Goal: Information Seeking & Learning: Compare options

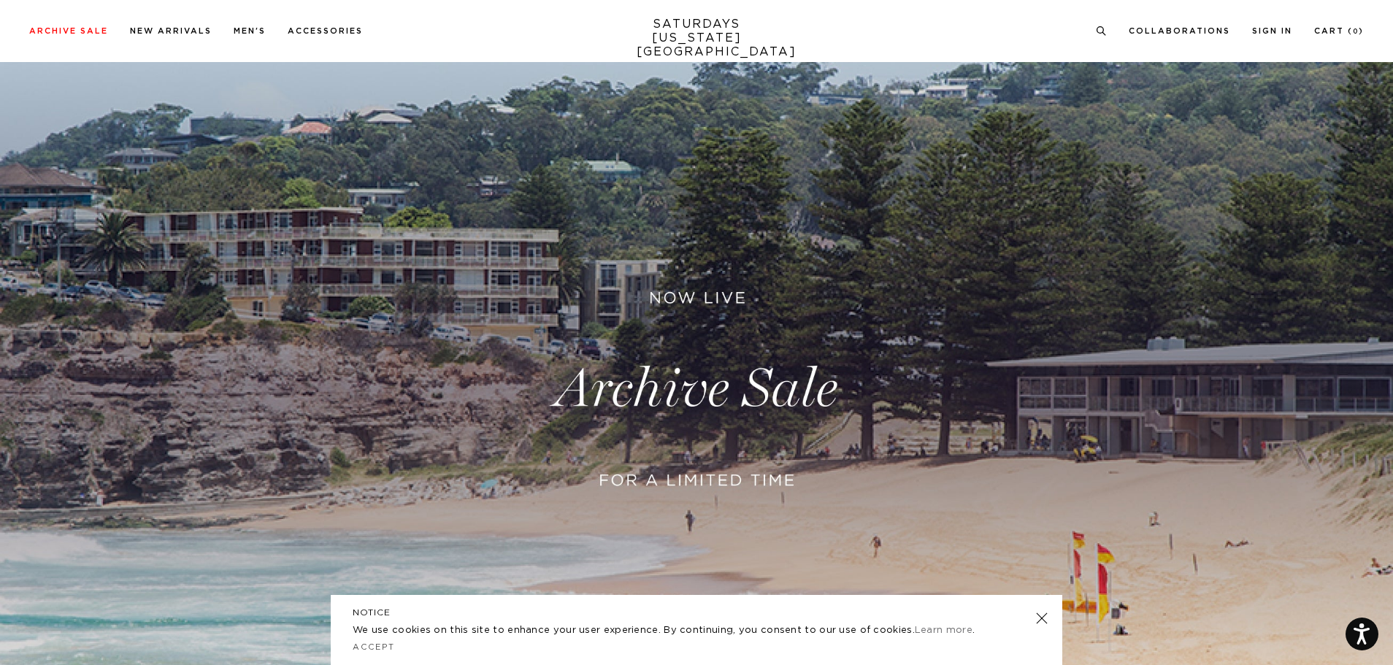
scroll to position [146, 0]
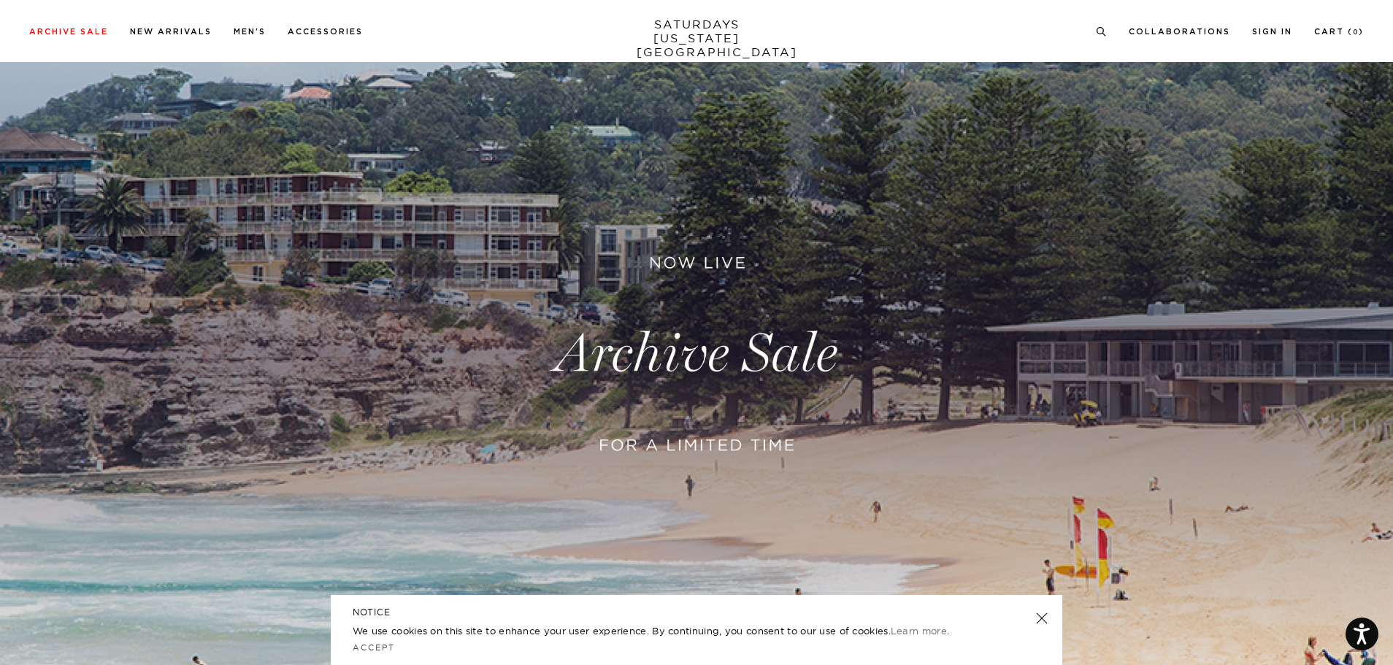
click at [699, 350] on link at bounding box center [696, 354] width 1393 height 853
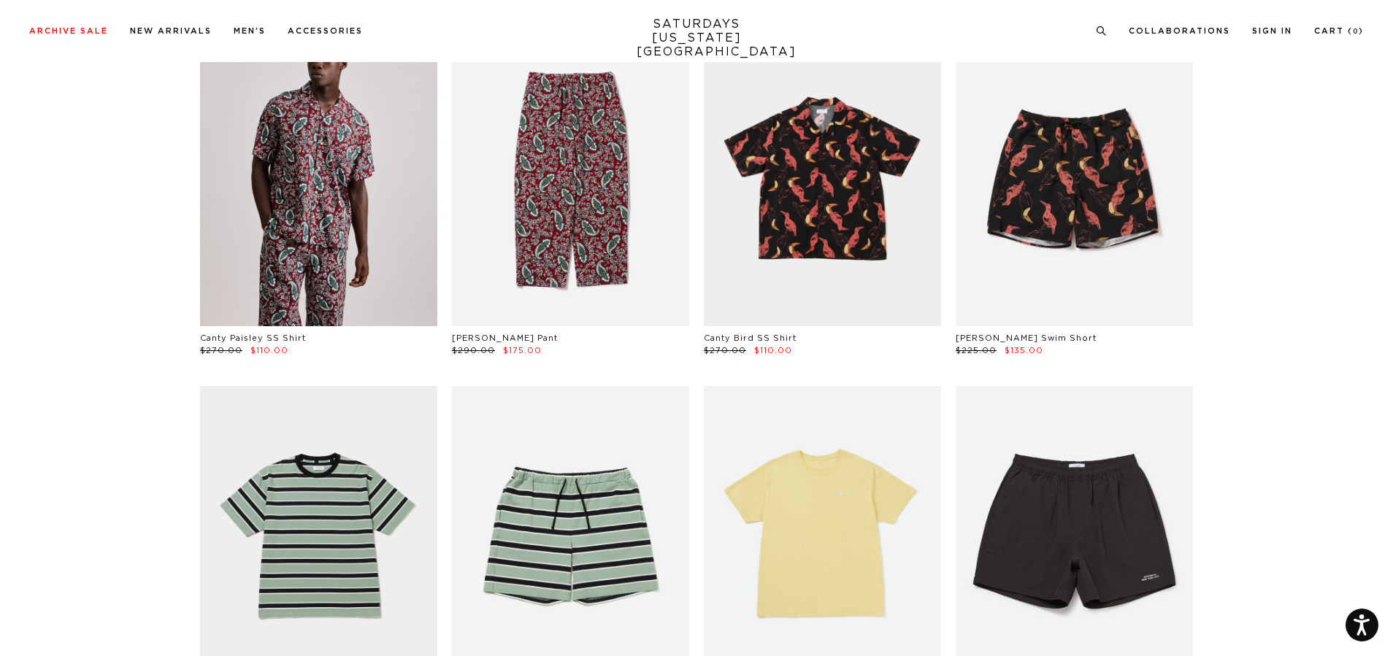
scroll to position [146, 0]
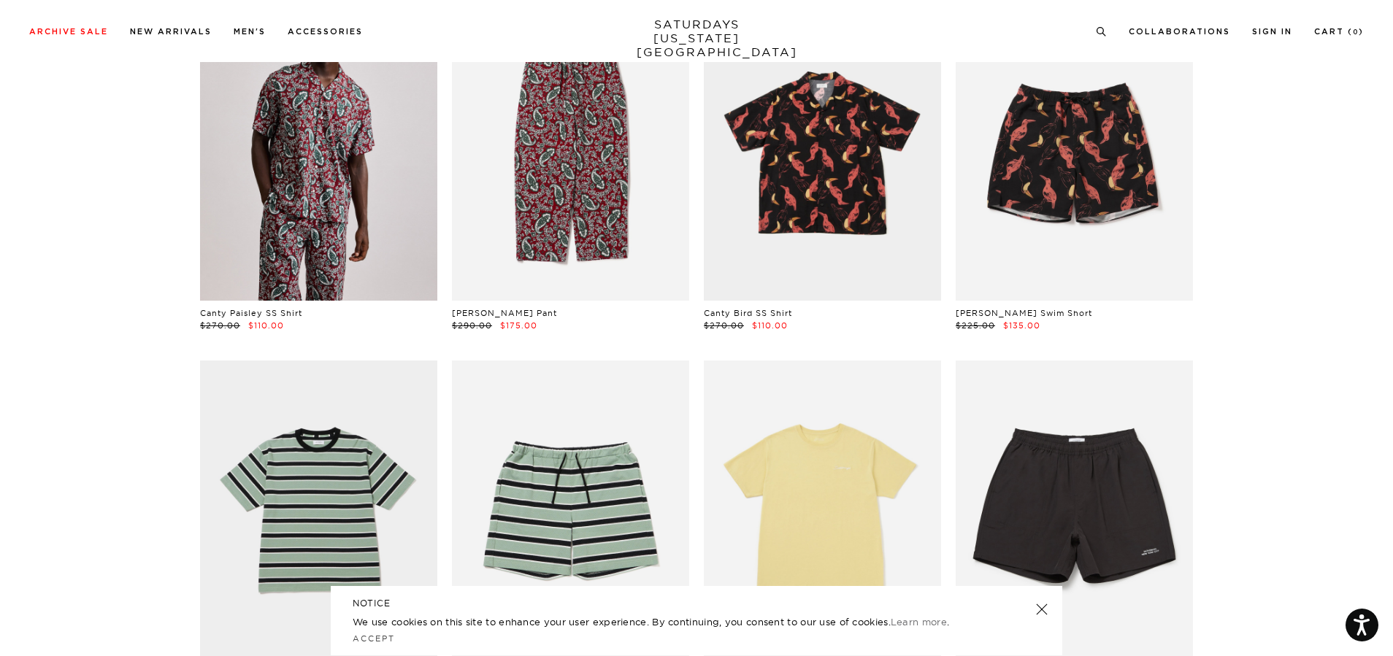
click at [1040, 611] on link at bounding box center [1042, 609] width 20 height 20
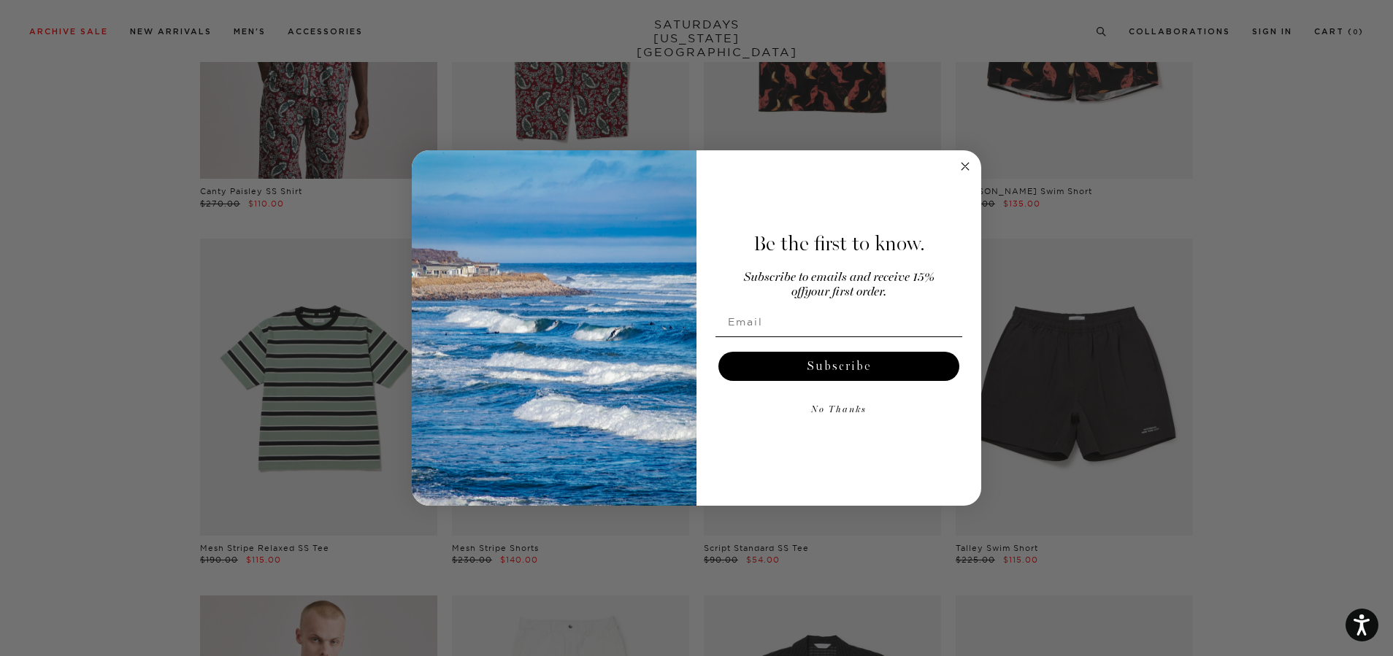
scroll to position [292, 0]
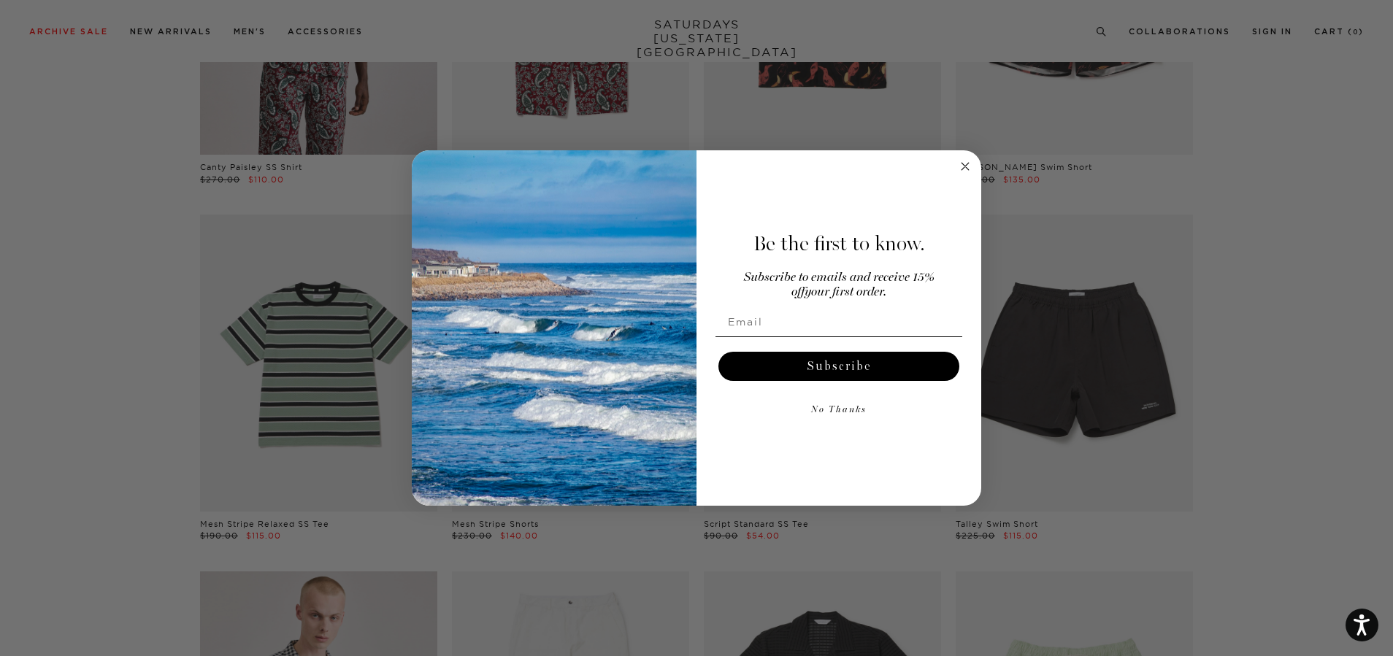
click at [967, 169] on circle "Close dialog" at bounding box center [965, 166] width 17 height 17
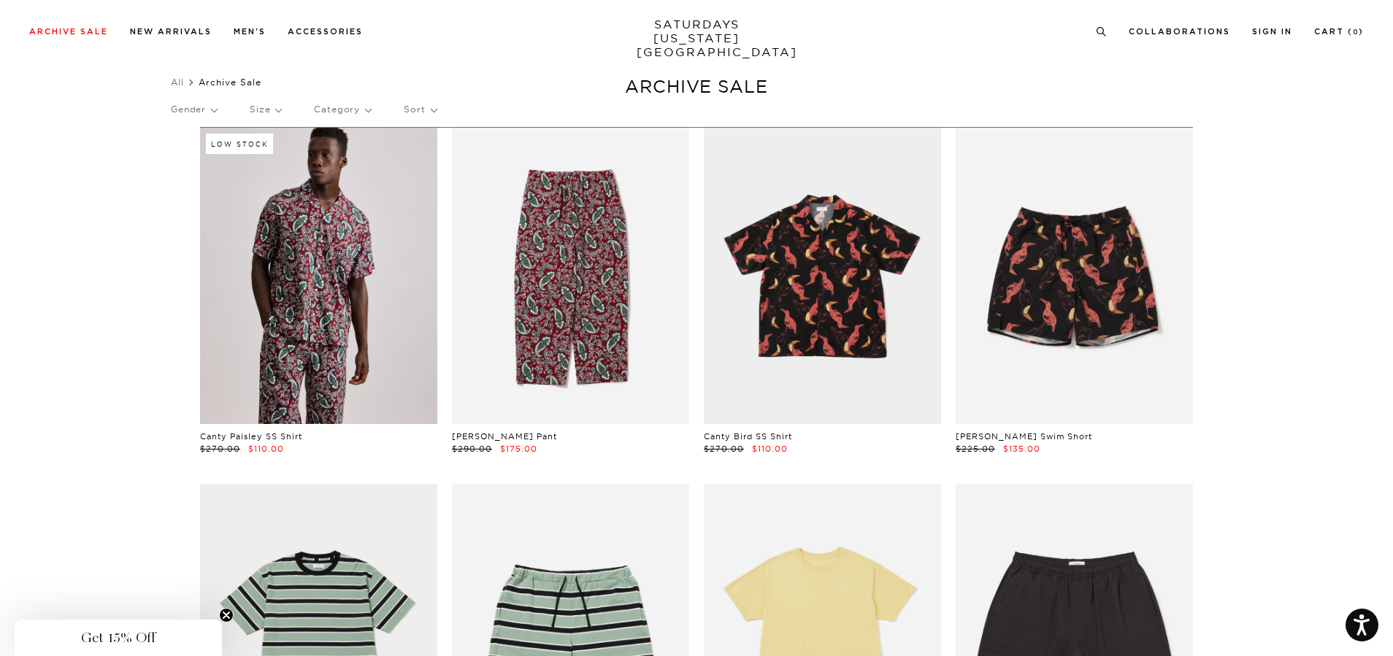
scroll to position [0, 0]
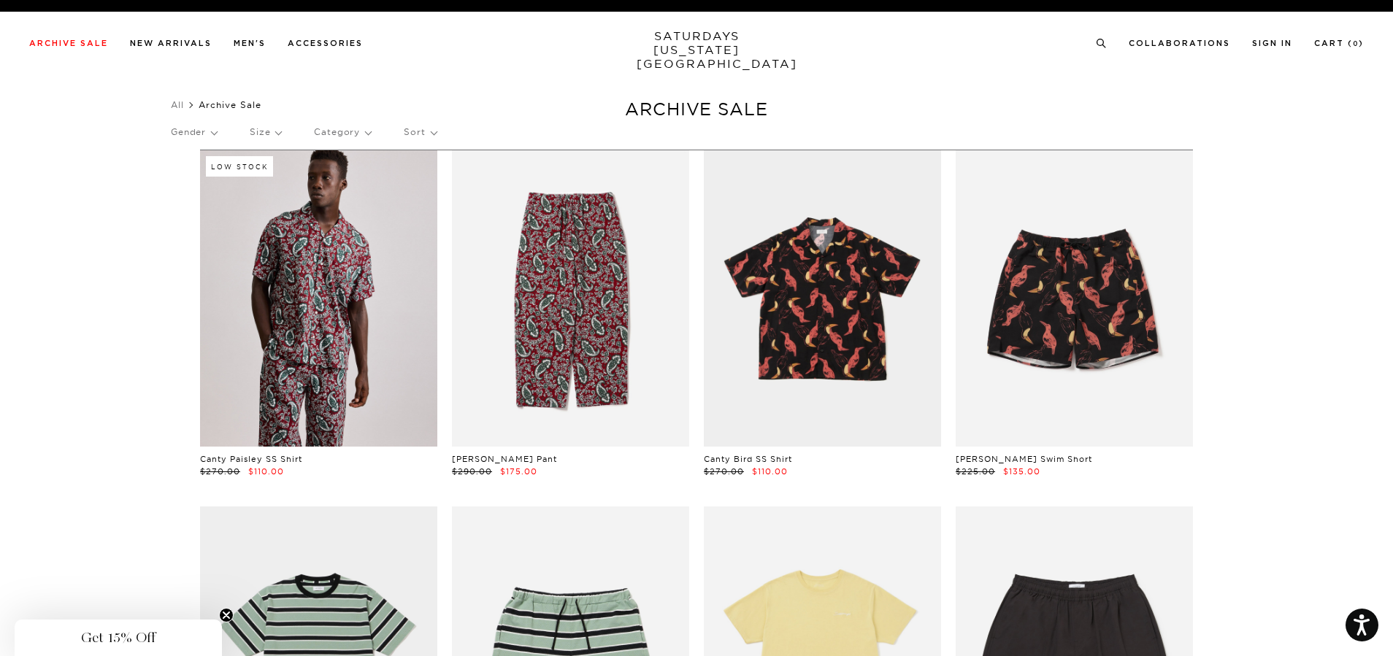
click at [194, 131] on p "Gender" at bounding box center [194, 132] width 46 height 34
click at [192, 184] on p "Mens" at bounding box center [215, 182] width 88 height 19
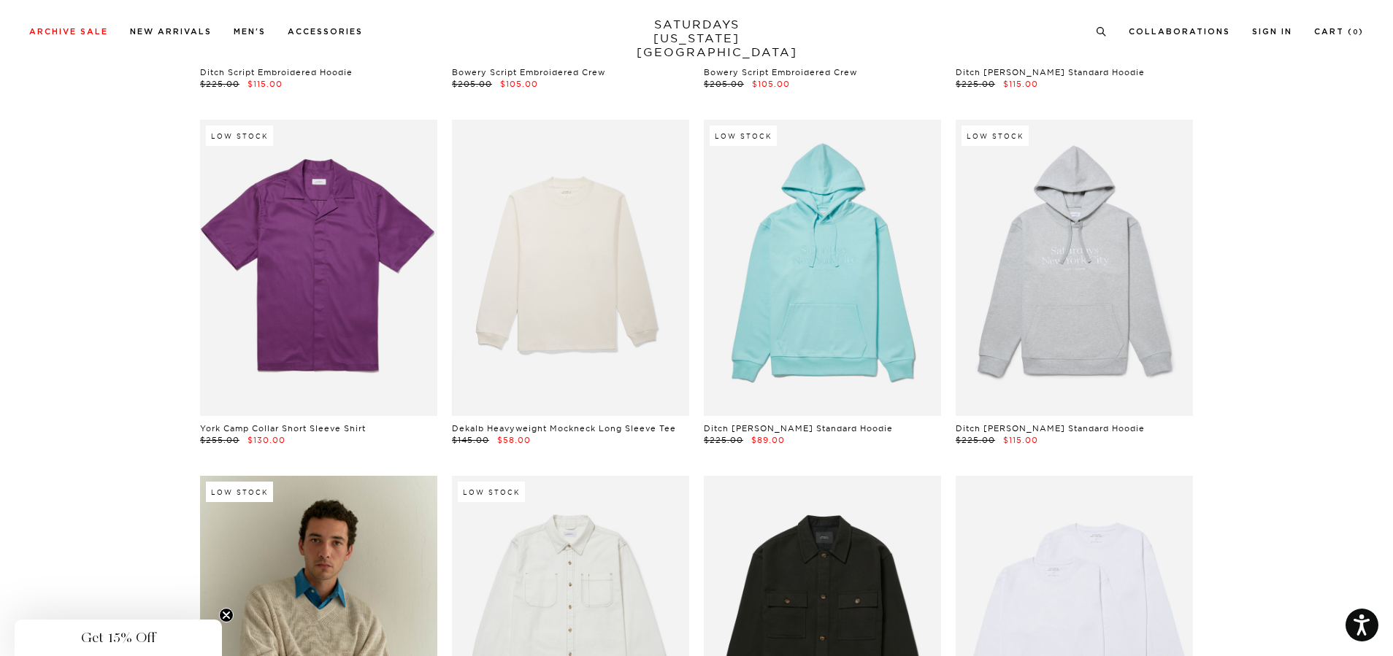
scroll to position [15040, 0]
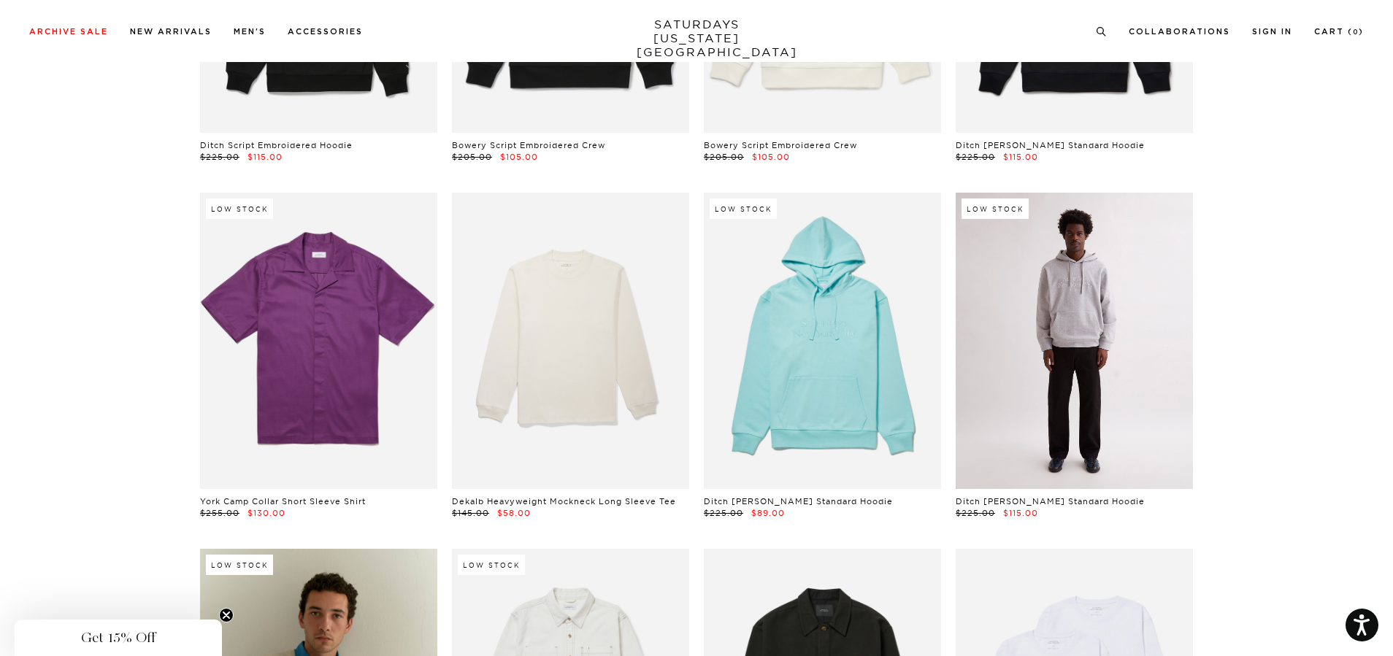
click at [1105, 321] on link at bounding box center [1074, 341] width 237 height 296
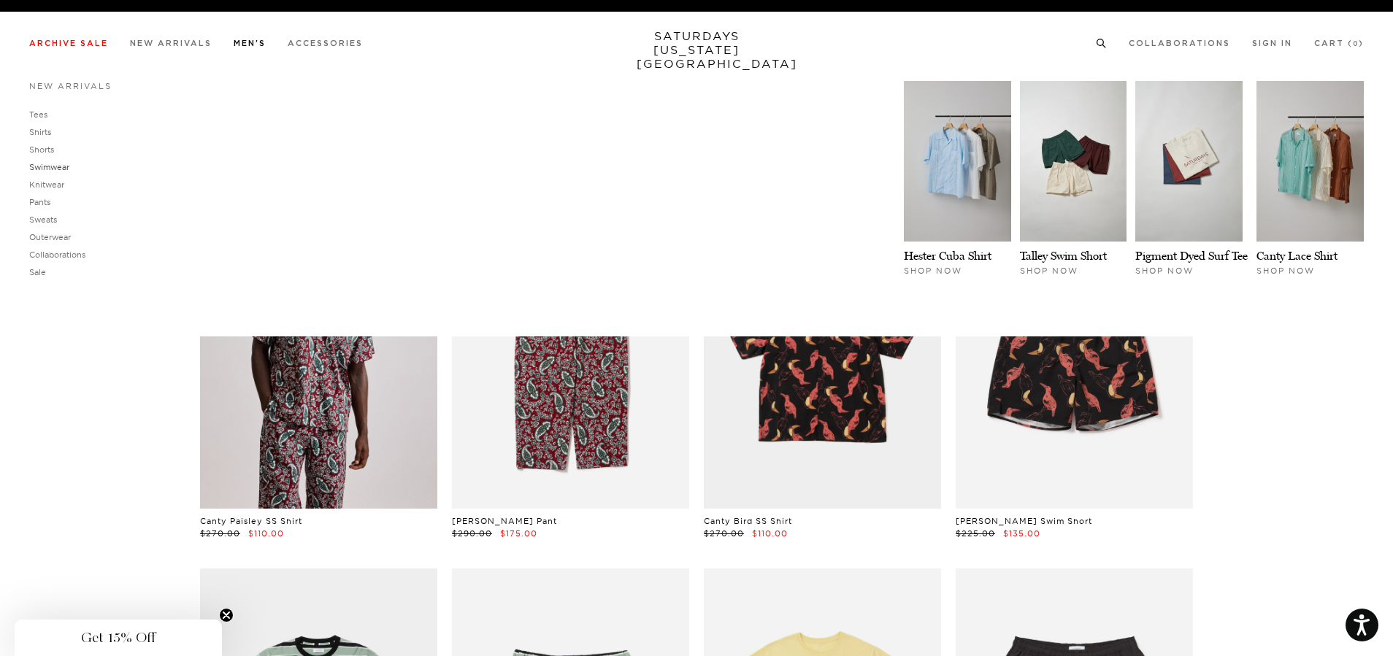
click at [63, 168] on link "Swimwear" at bounding box center [49, 167] width 40 height 10
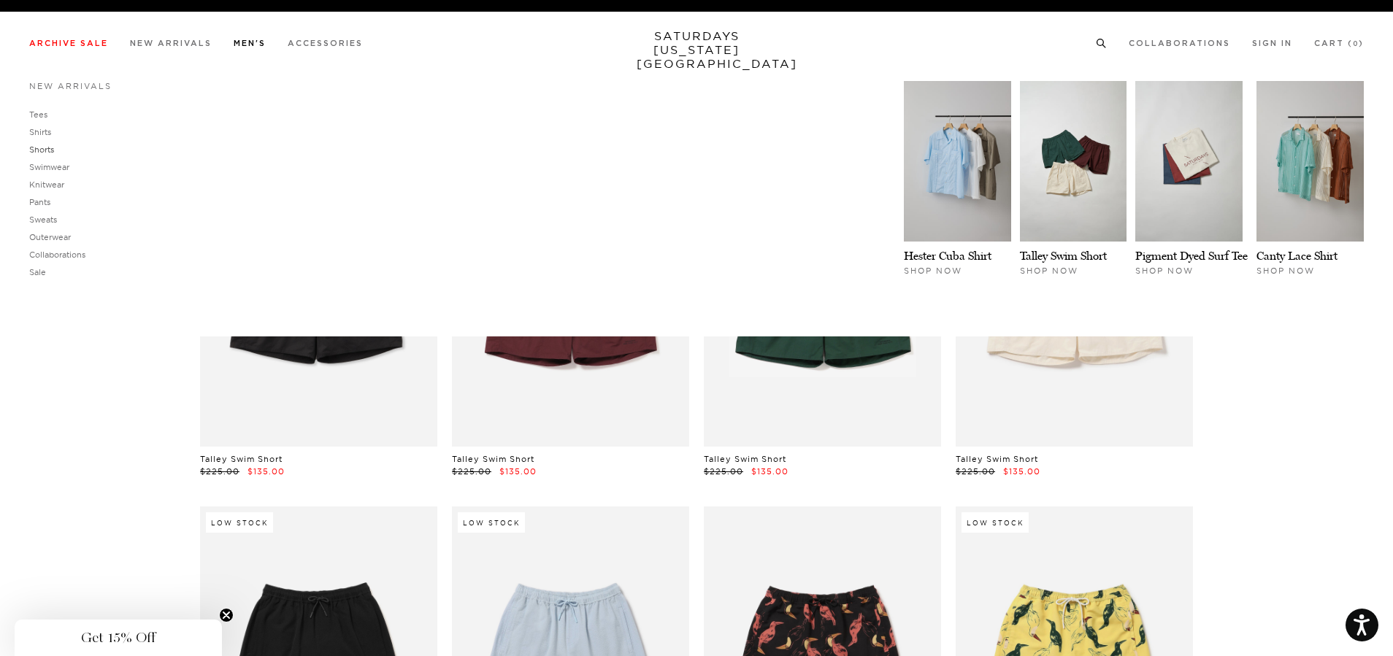
click at [37, 148] on link "Shorts" at bounding box center [41, 150] width 25 height 10
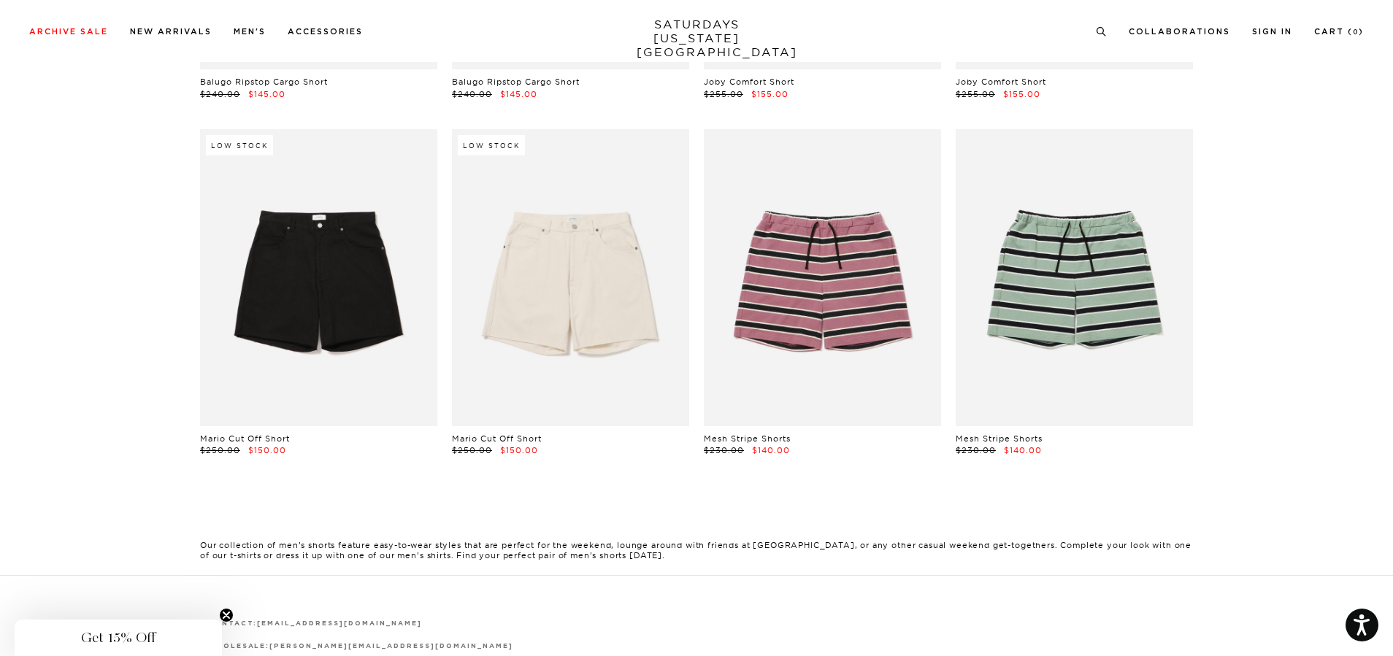
scroll to position [365, 0]
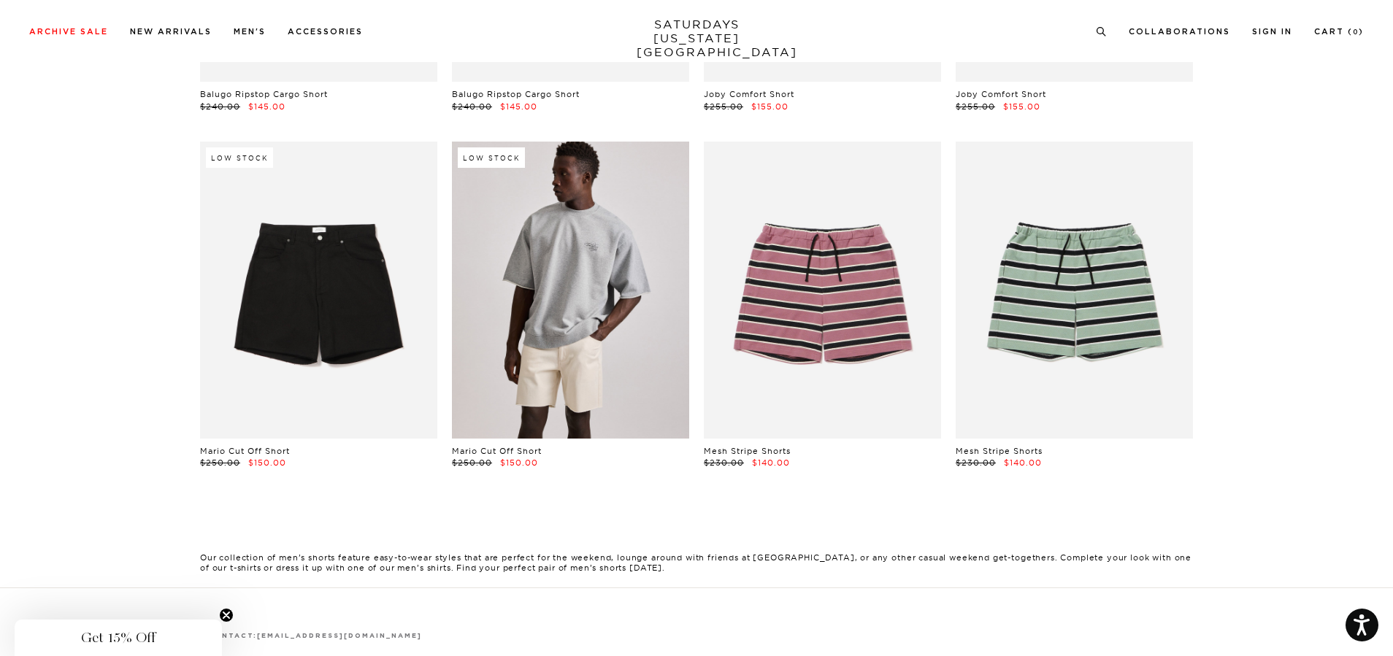
click at [482, 306] on link at bounding box center [570, 290] width 237 height 296
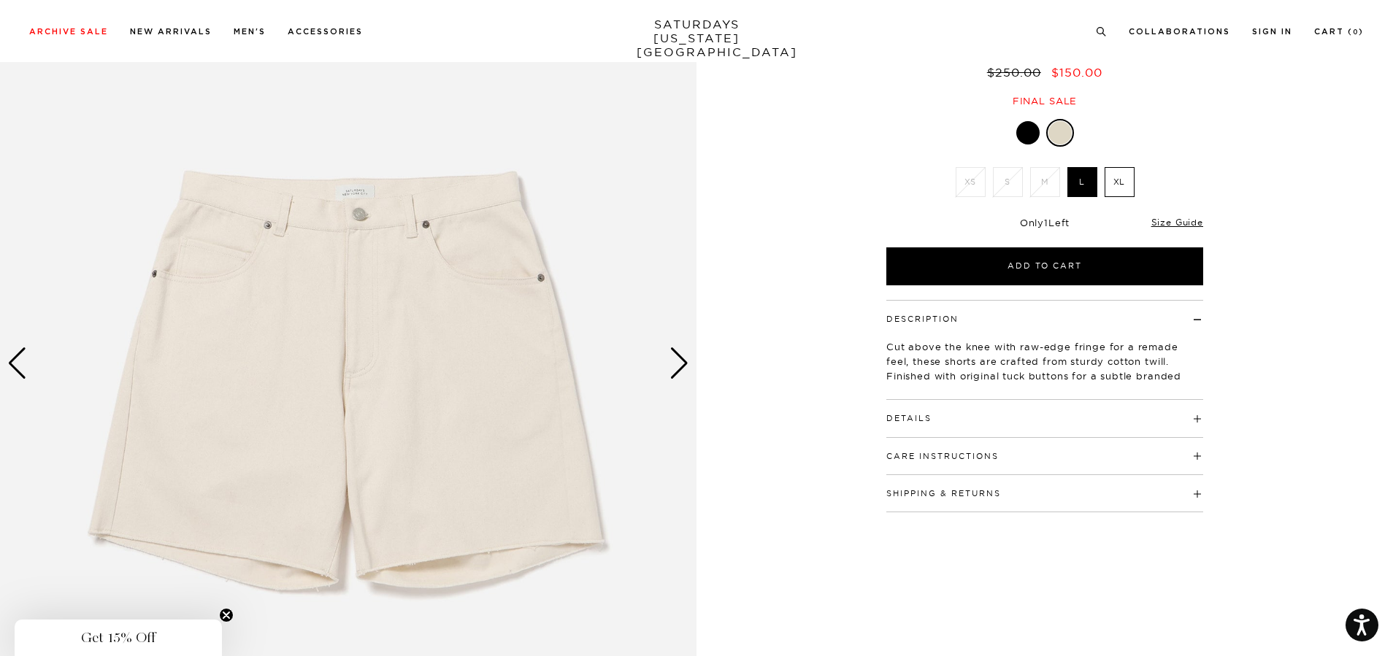
scroll to position [146, 0]
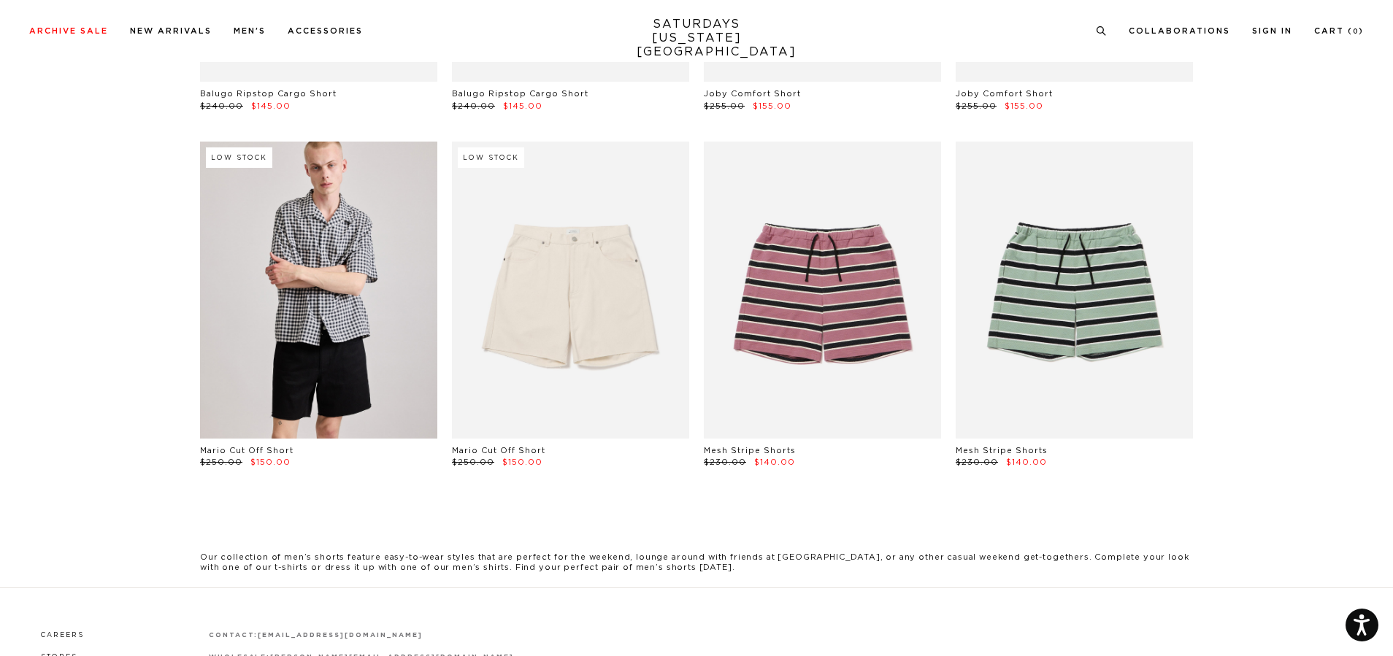
click at [305, 290] on link at bounding box center [318, 290] width 237 height 296
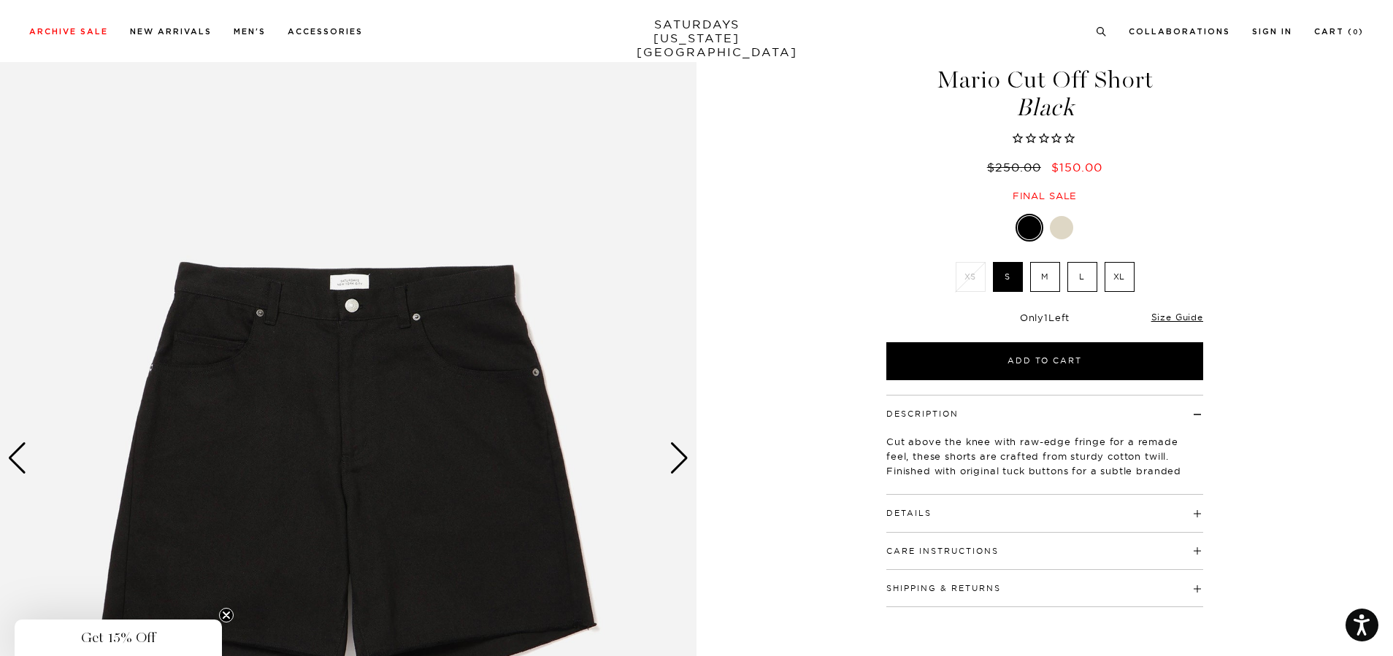
scroll to position [146, 0]
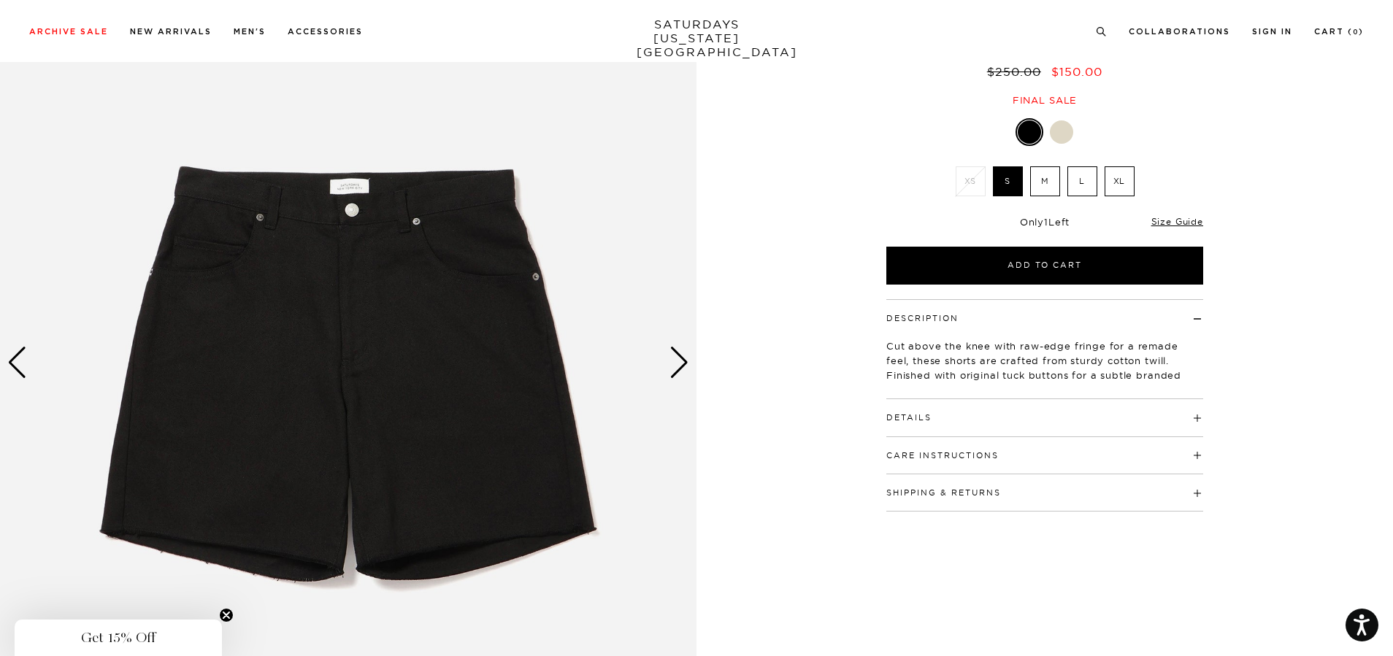
click at [673, 369] on div "Next slide" at bounding box center [679, 363] width 20 height 32
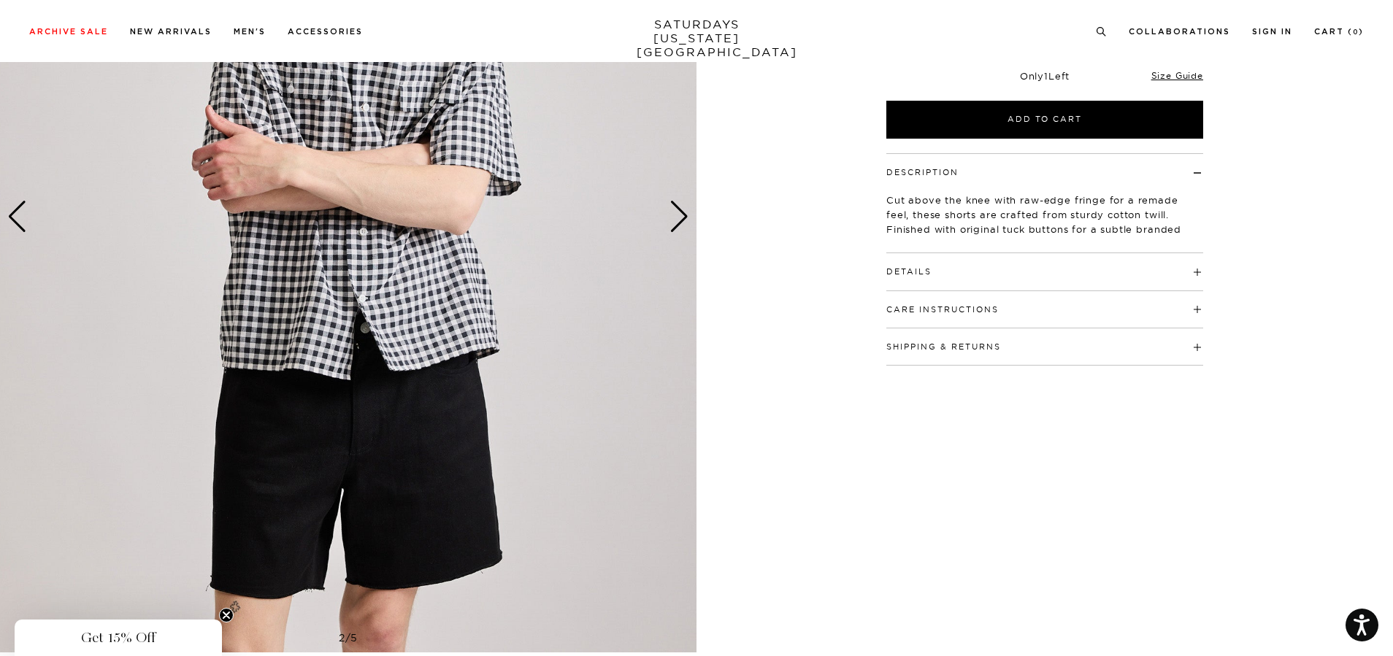
scroll to position [365, 0]
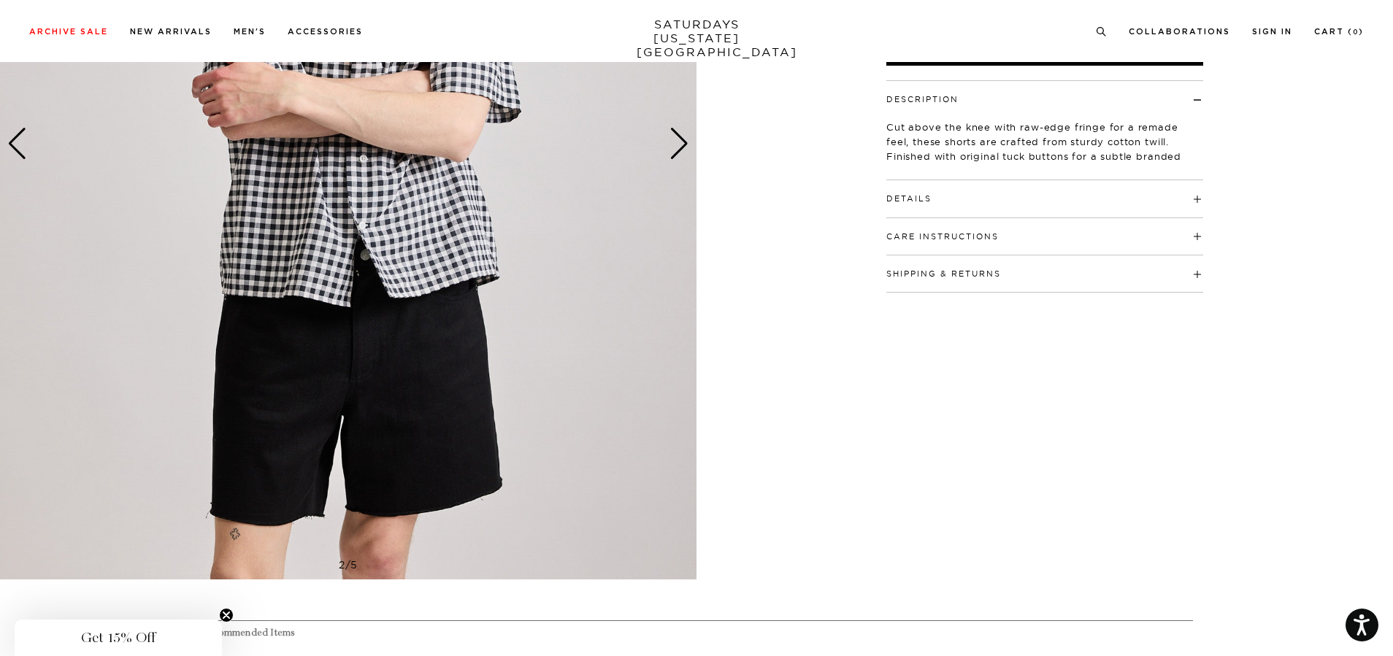
click at [679, 145] on div "Next slide" at bounding box center [679, 144] width 20 height 32
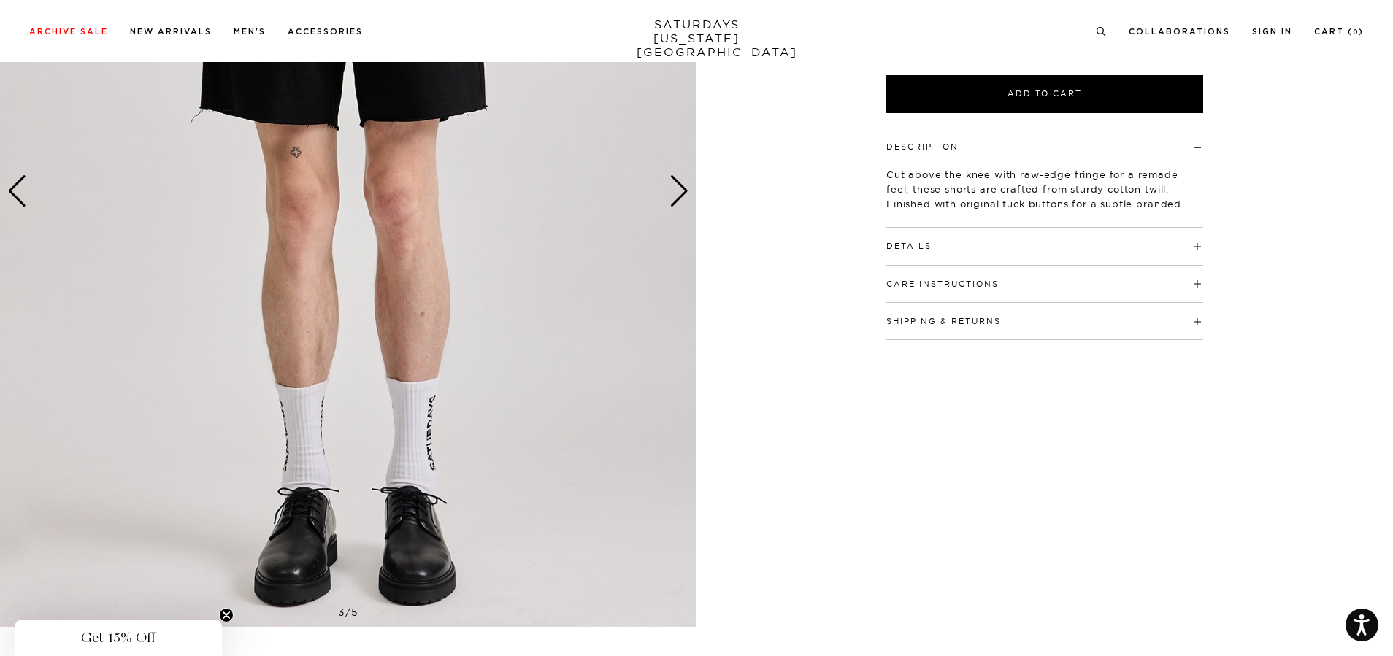
scroll to position [292, 0]
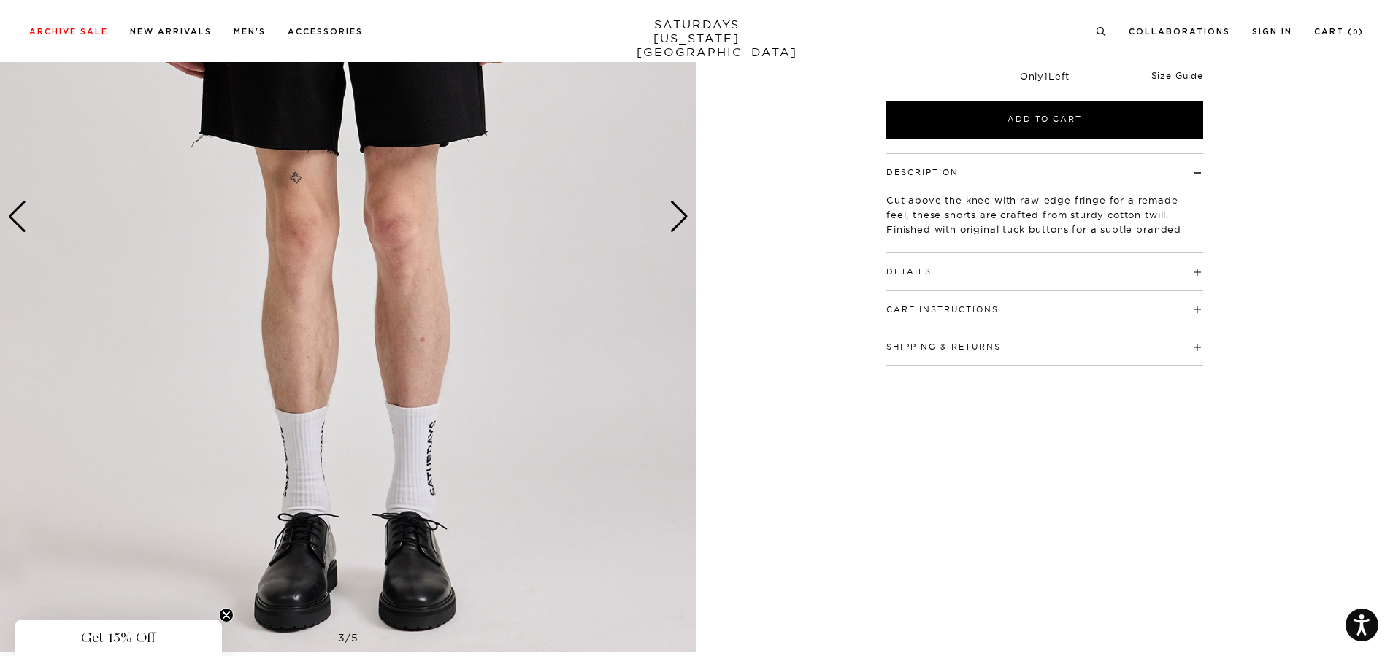
click at [664, 214] on img at bounding box center [348, 217] width 697 height 871
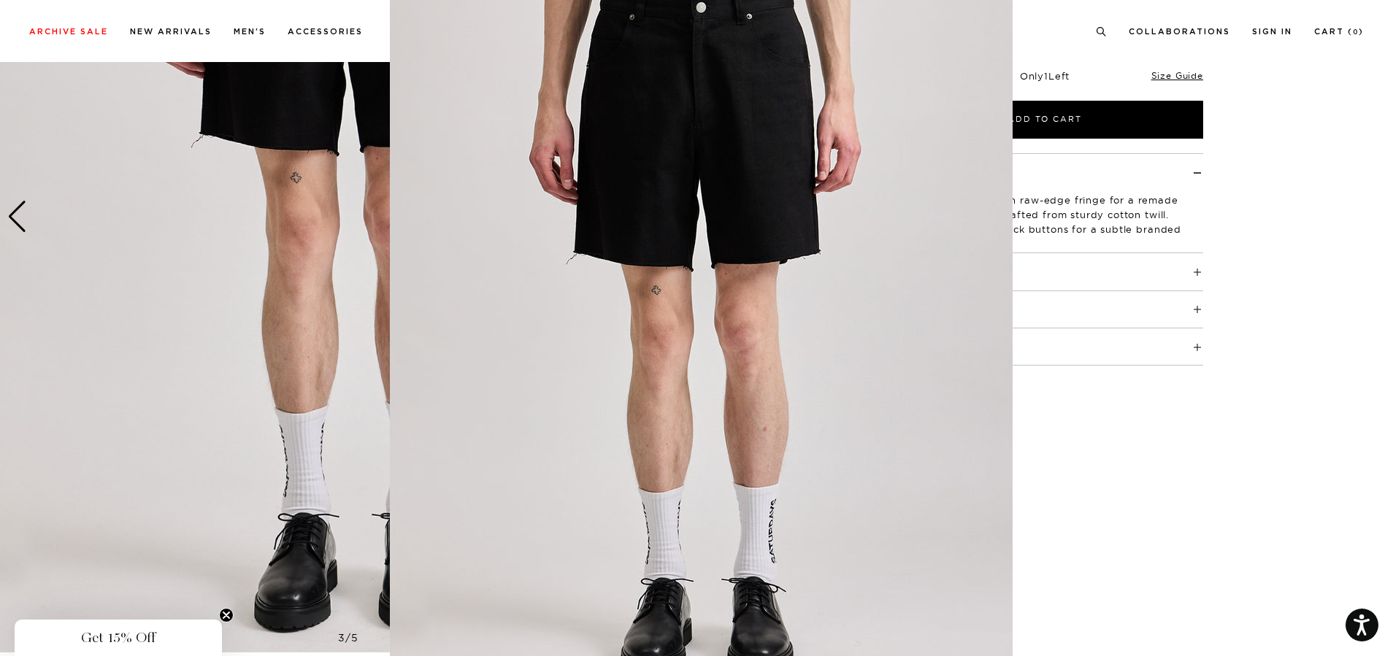
scroll to position [53, 0]
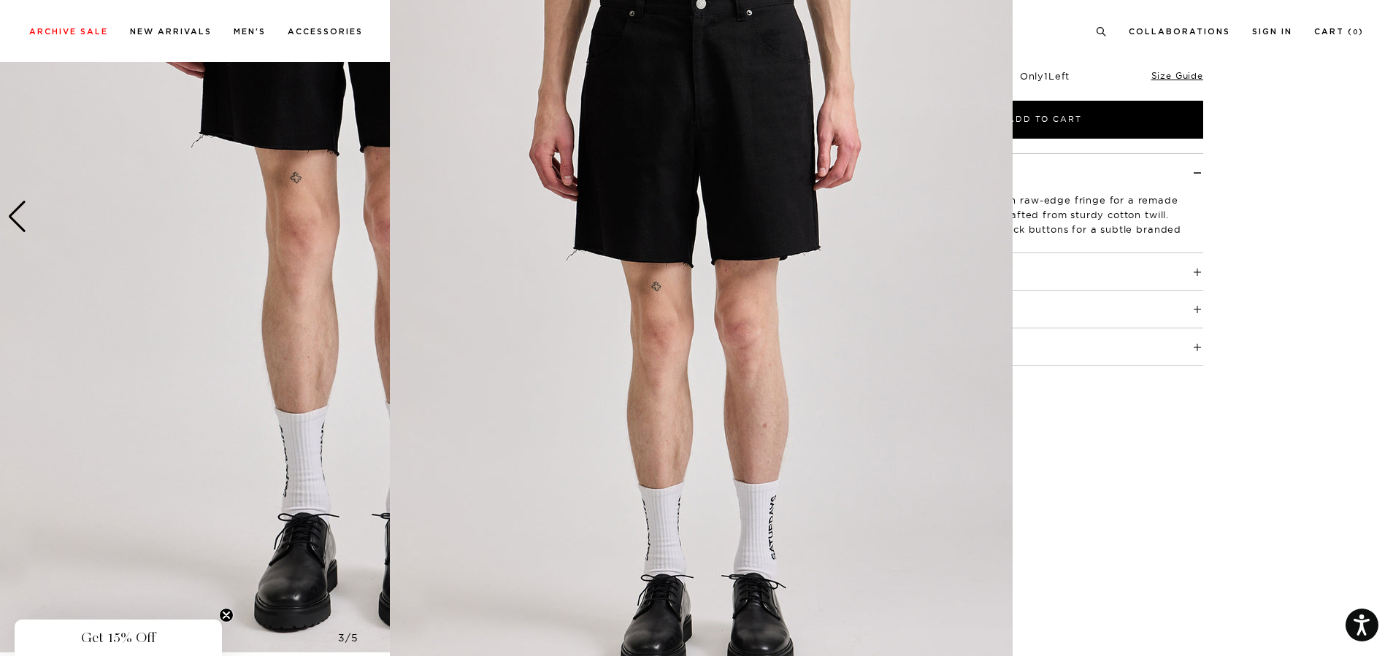
click at [1126, 496] on figure at bounding box center [696, 328] width 1393 height 656
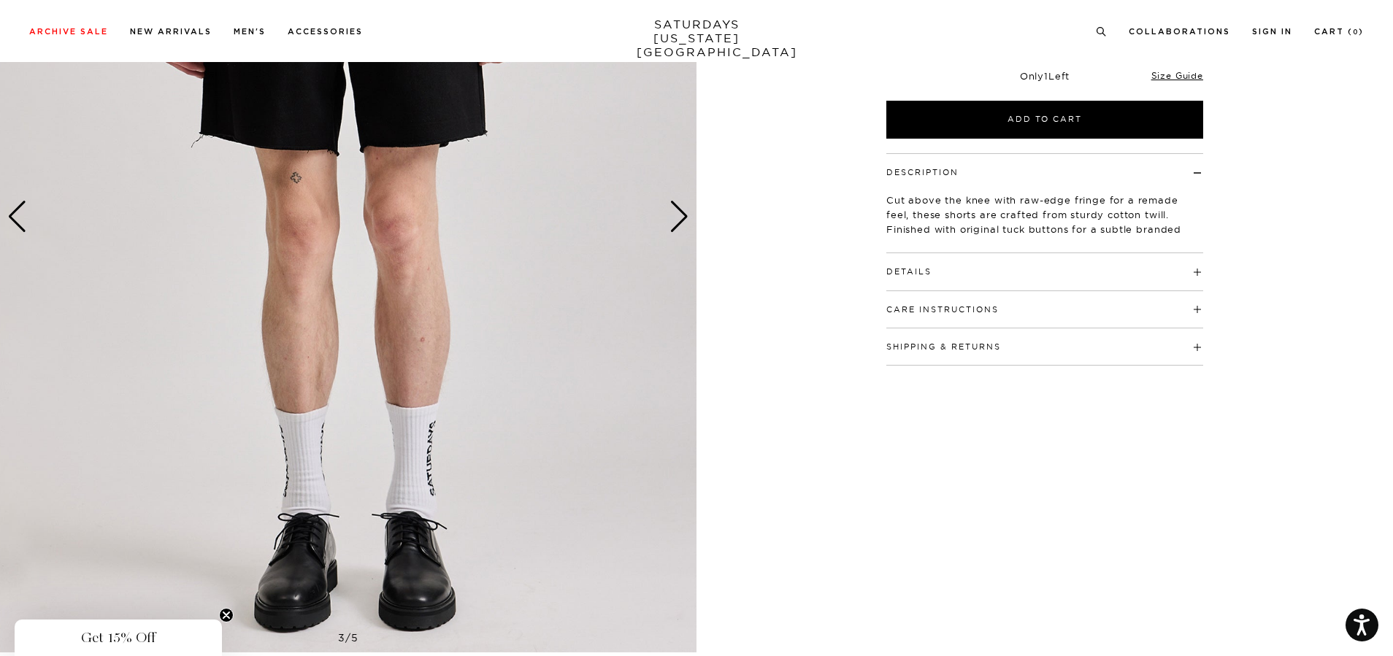
click at [681, 218] on div "Next slide" at bounding box center [679, 217] width 20 height 32
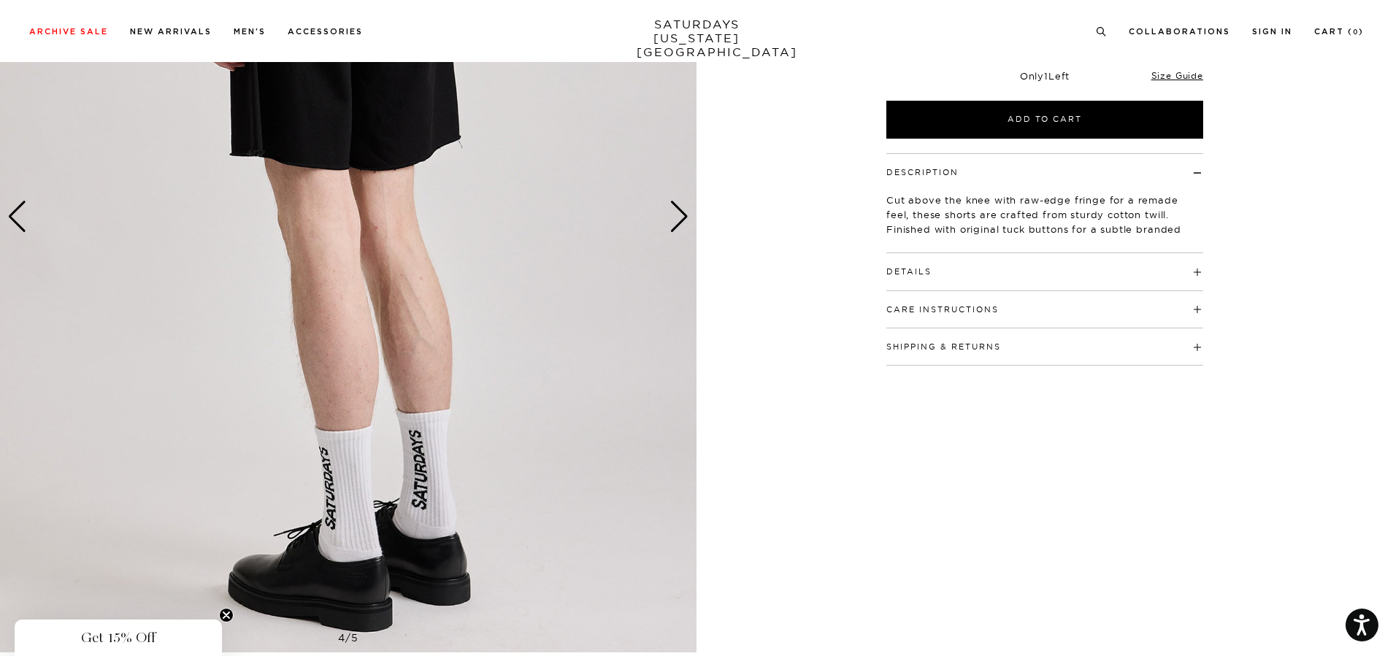
click at [681, 218] on div "Next slide" at bounding box center [679, 217] width 20 height 32
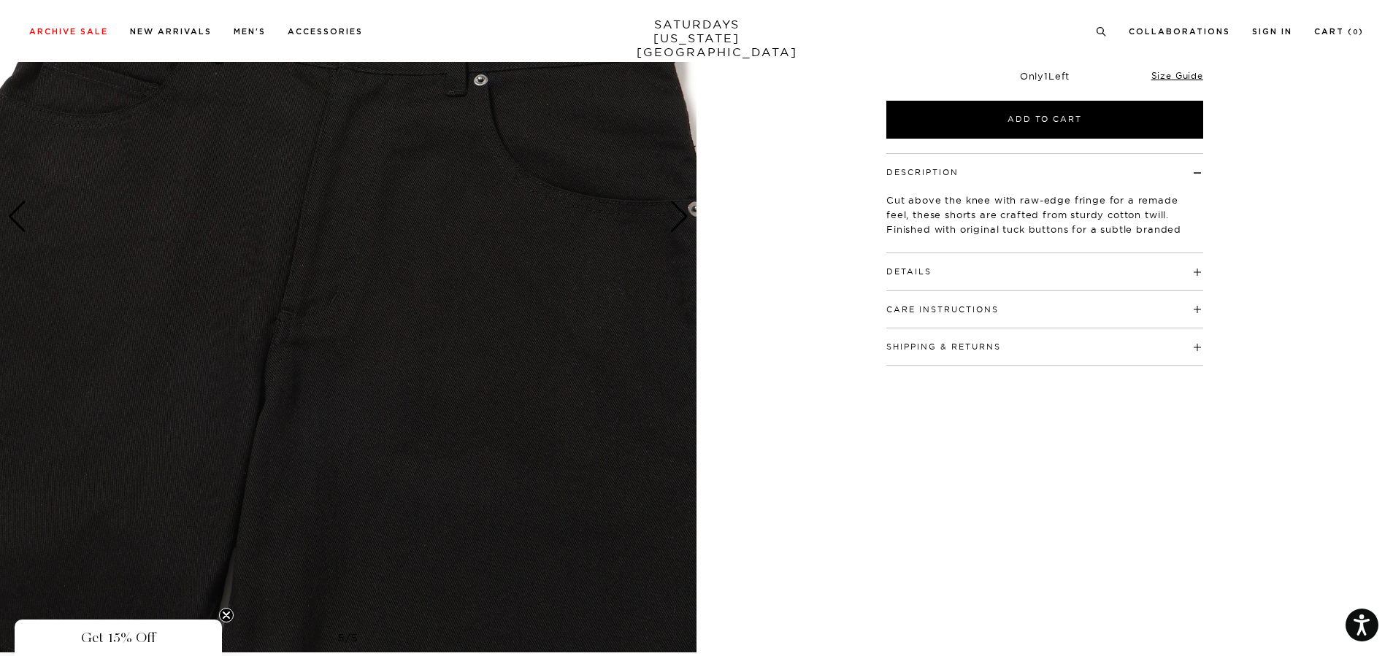
click at [681, 218] on div "Next slide" at bounding box center [679, 217] width 20 height 32
